Goal: Information Seeking & Learning: Learn about a topic

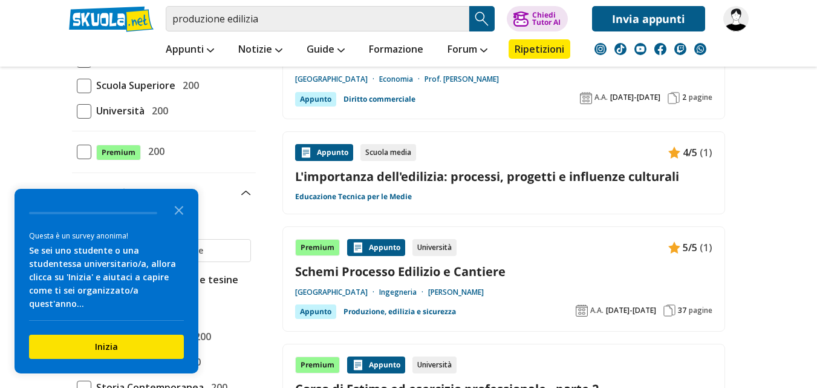
scroll to position [242, 0]
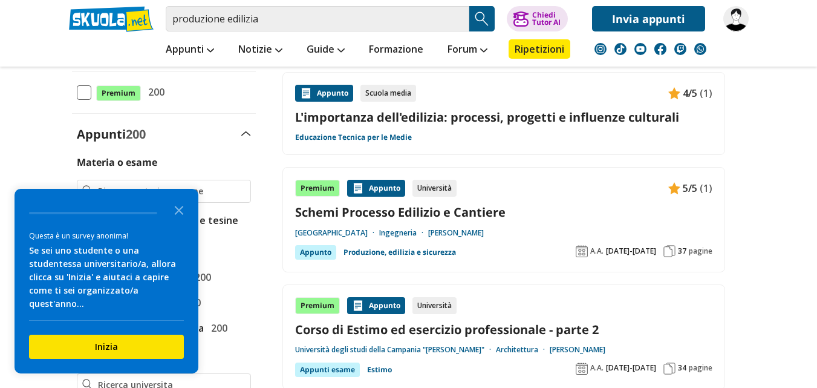
click at [433, 216] on link "Schemi Processo Edilizio e Cantiere" at bounding box center [503, 212] width 417 height 16
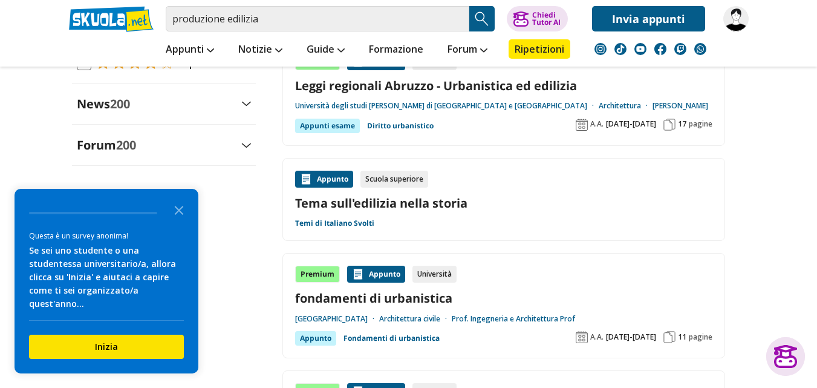
scroll to position [1392, 0]
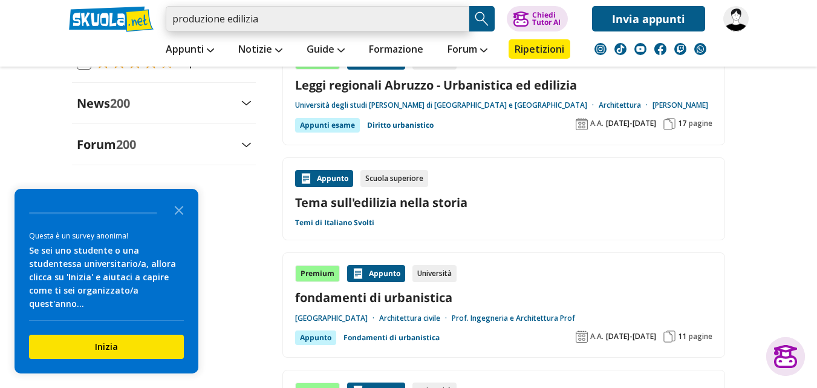
click at [286, 21] on input "produzione edilizia" at bounding box center [318, 18] width 304 height 25
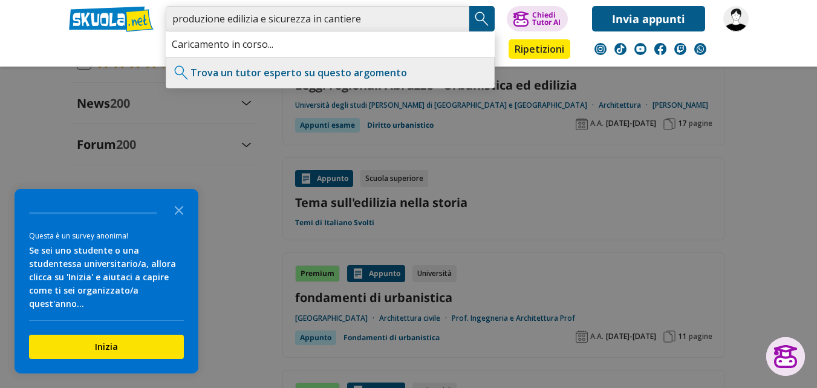
type input "produzione edilizia e sicurezza in cantiere"
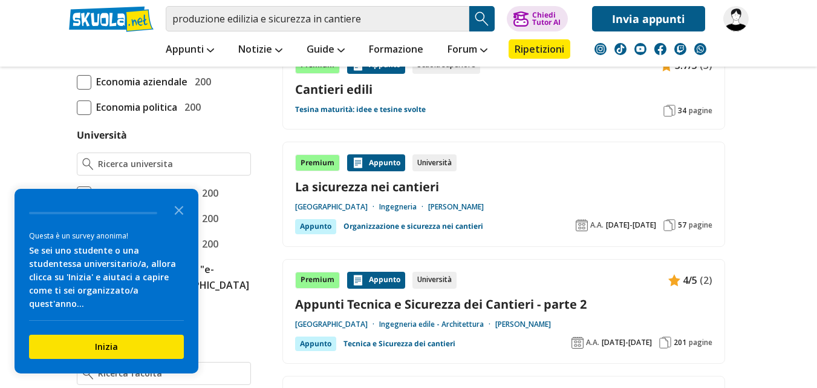
scroll to position [484, 0]
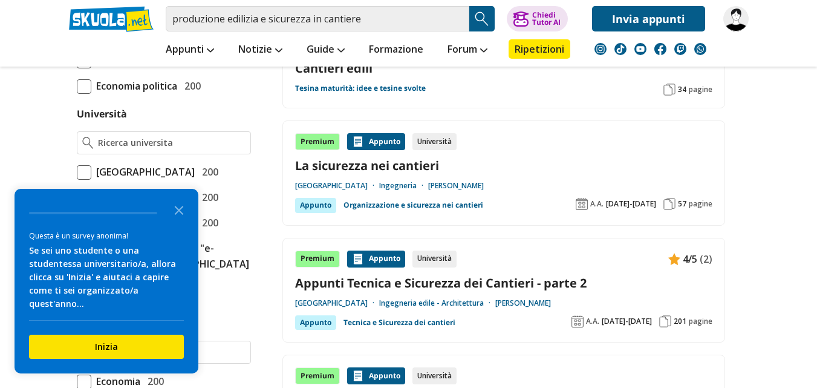
click at [416, 168] on link "La sicurezza nei cantieri" at bounding box center [503, 165] width 417 height 16
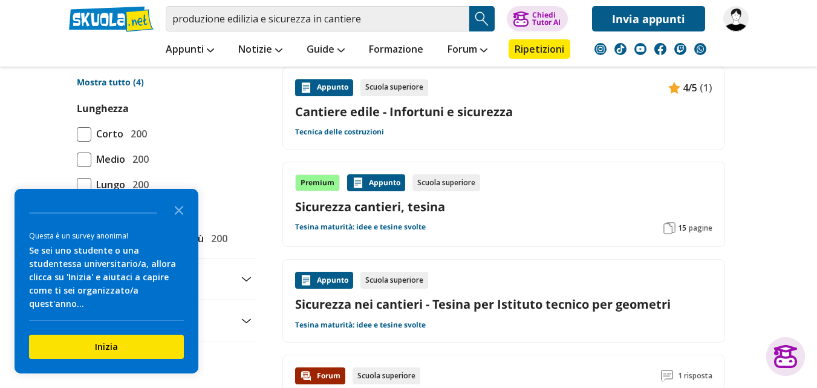
scroll to position [908, 0]
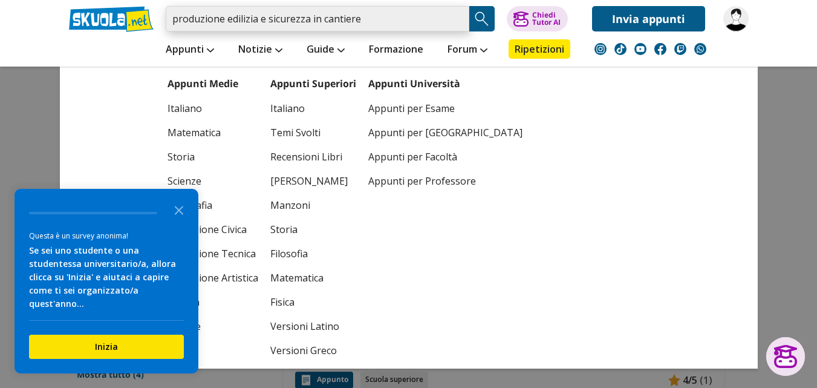
drag, startPoint x: 379, startPoint y: 22, endPoint x: 174, endPoint y: 37, distance: 205.0
click at [174, 37] on div "produzione edilizia e sicurezza in cantiere Trova un tutor esperto su questo ar…" at bounding box center [409, 33] width 698 height 67
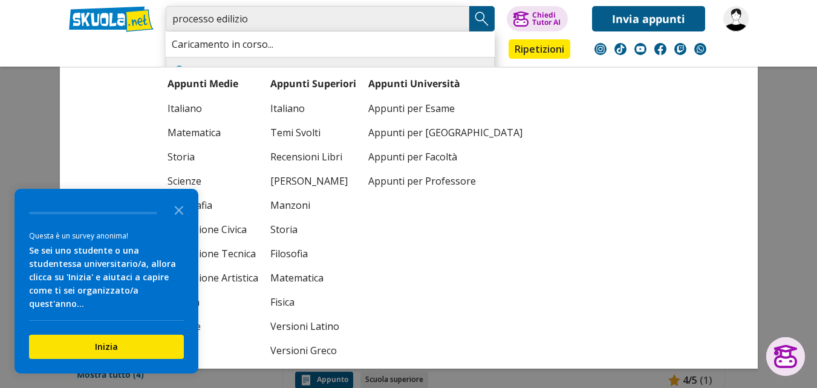
type input "processo edilizio"
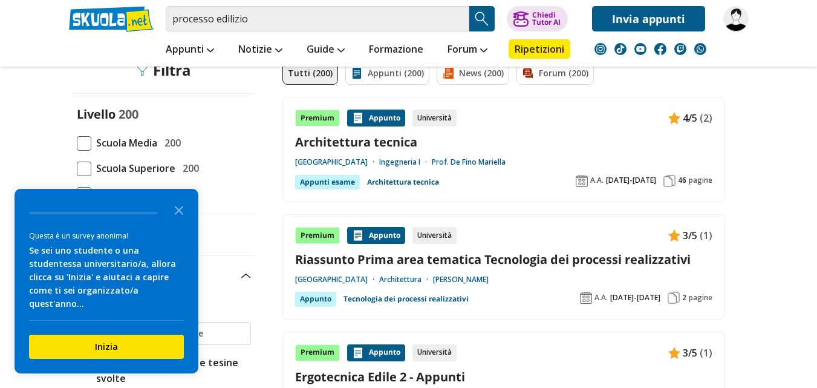
scroll to position [121, 0]
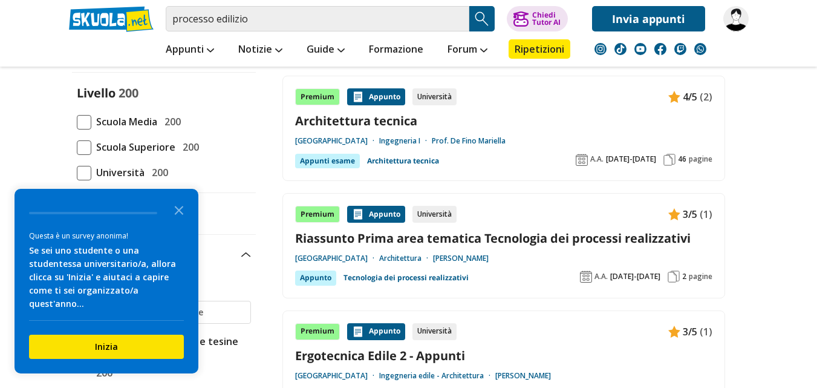
click at [359, 119] on link "Architettura tecnica" at bounding box center [503, 121] width 417 height 16
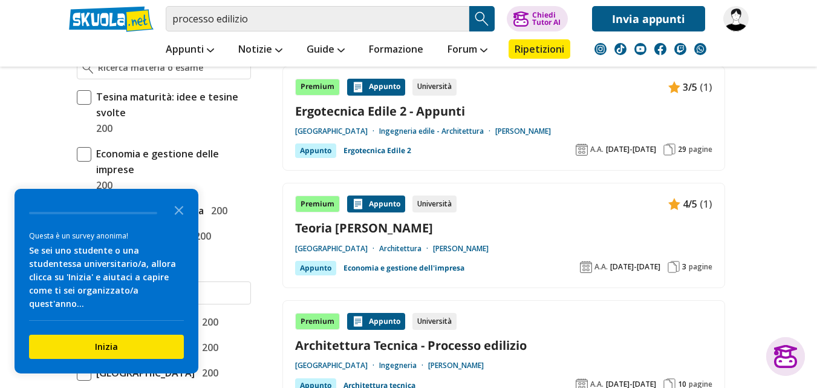
scroll to position [484, 0]
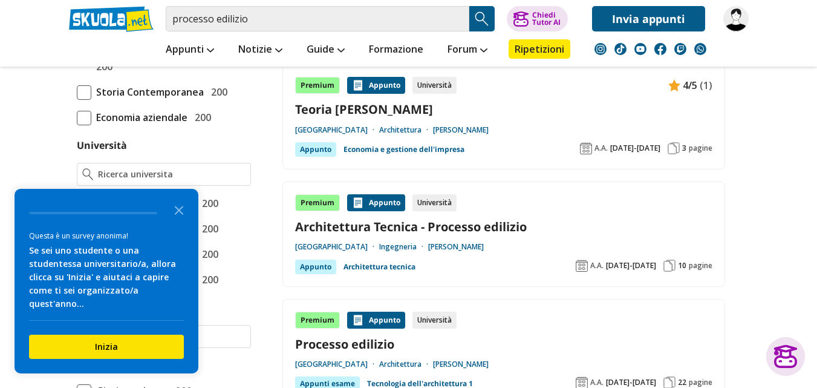
click at [502, 226] on link "Architettura Tecnica - Processo edilizio" at bounding box center [503, 226] width 417 height 16
